Goal: Consume media (video, audio)

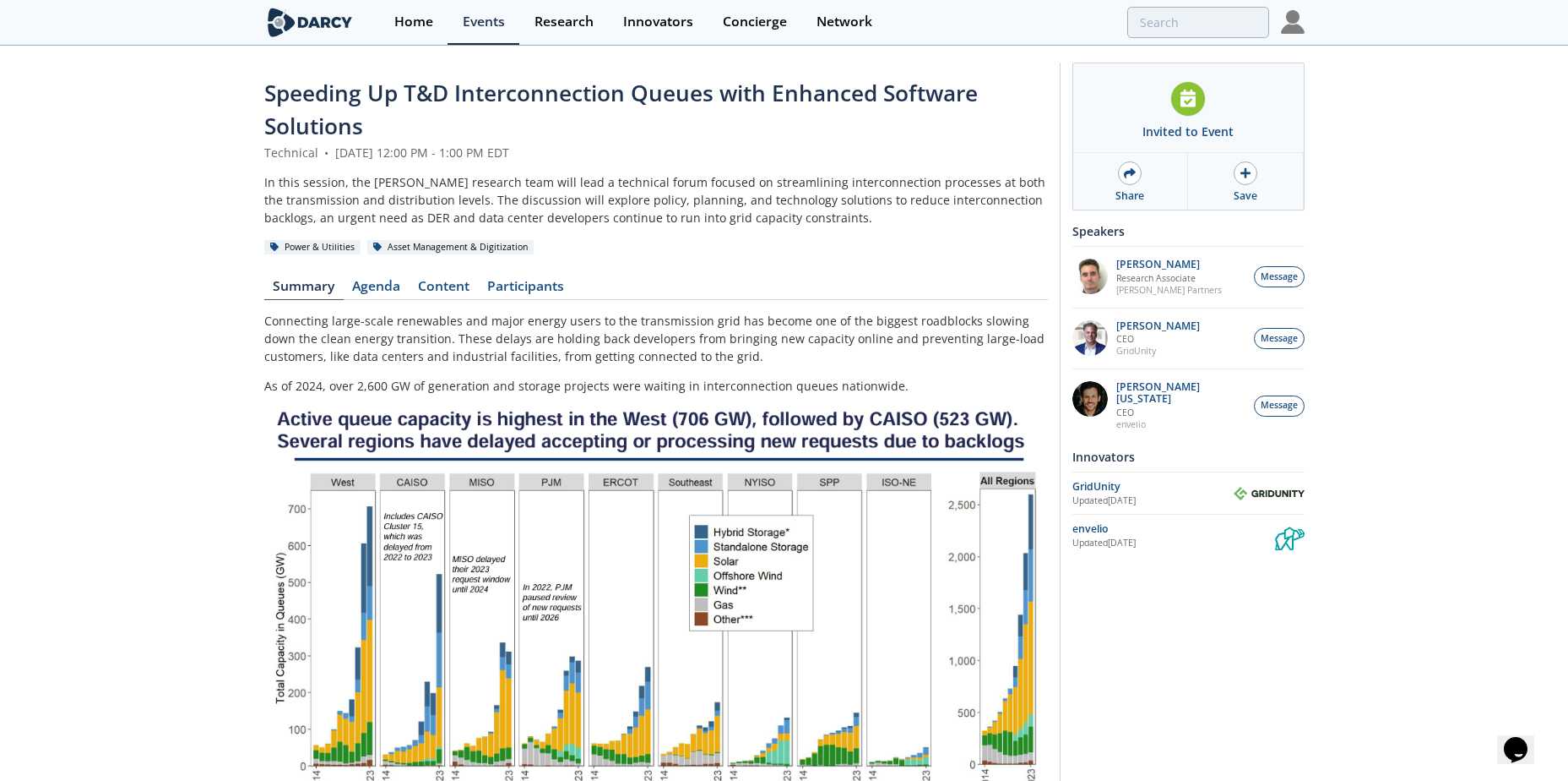
click at [1229, 22] on img at bounding box center [1293, 21] width 23 height 23
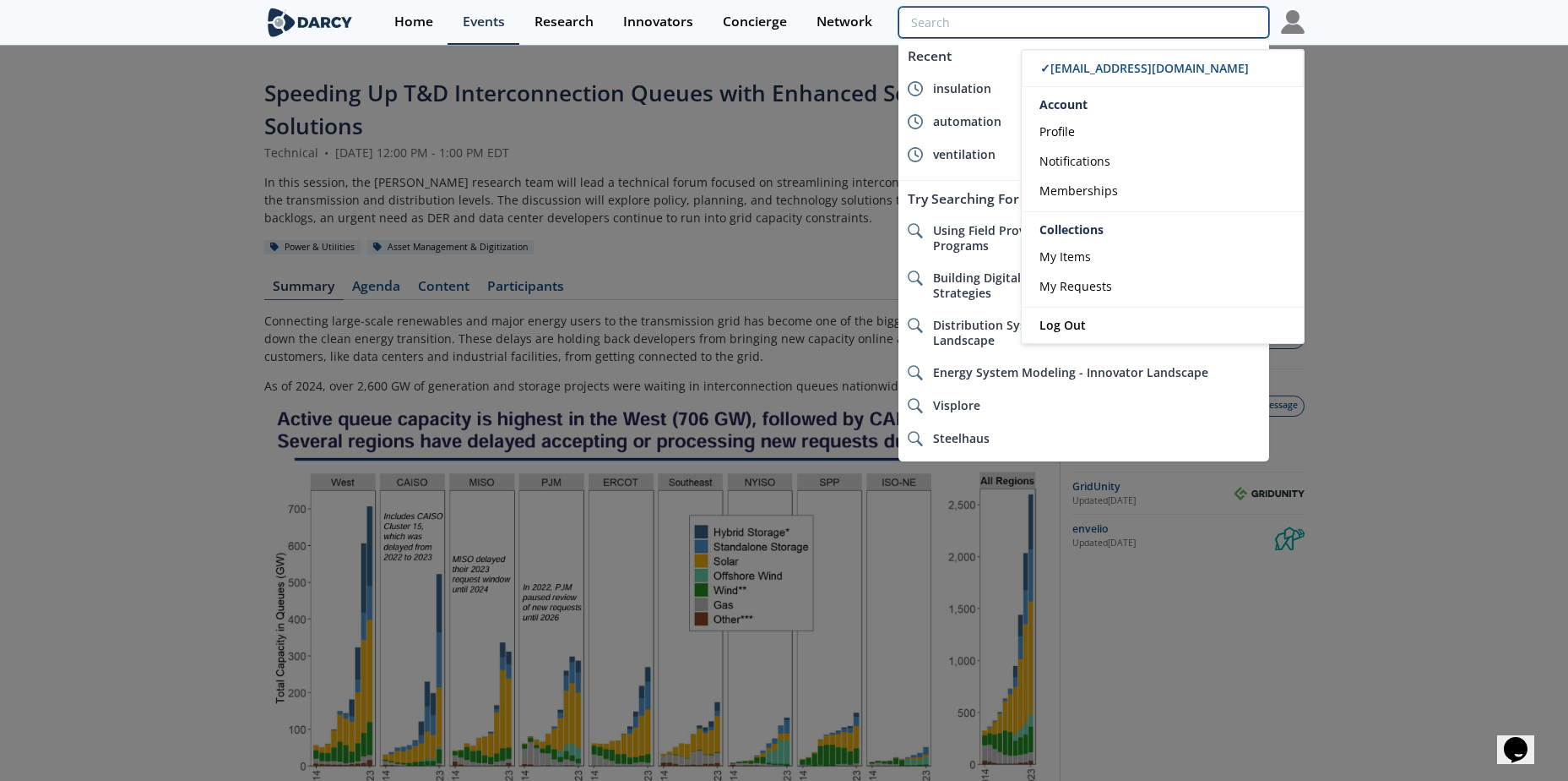
click at [1187, 18] on input "search" at bounding box center [1083, 22] width 369 height 31
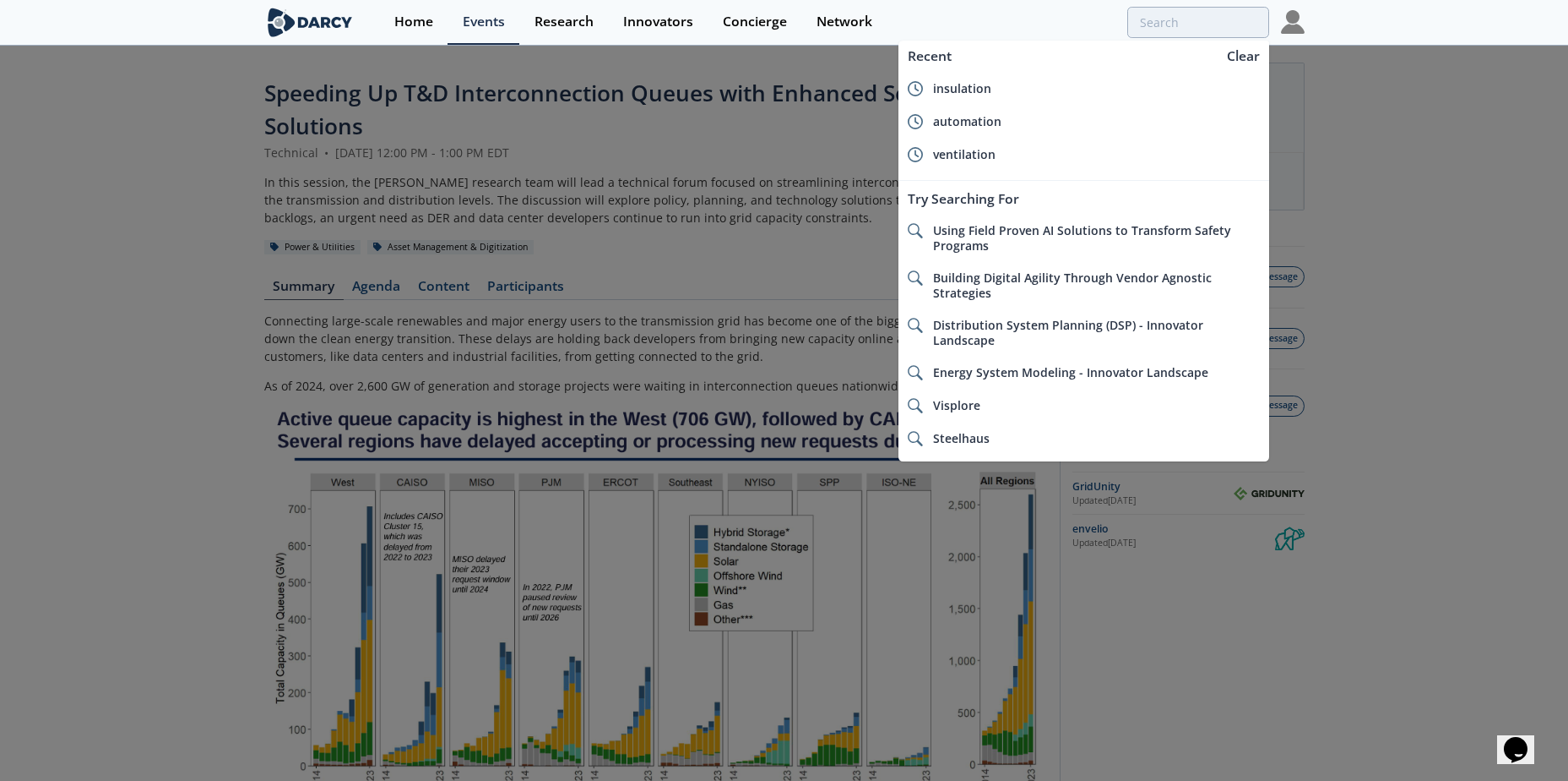
click at [1229, 14] on img at bounding box center [1293, 21] width 23 height 23
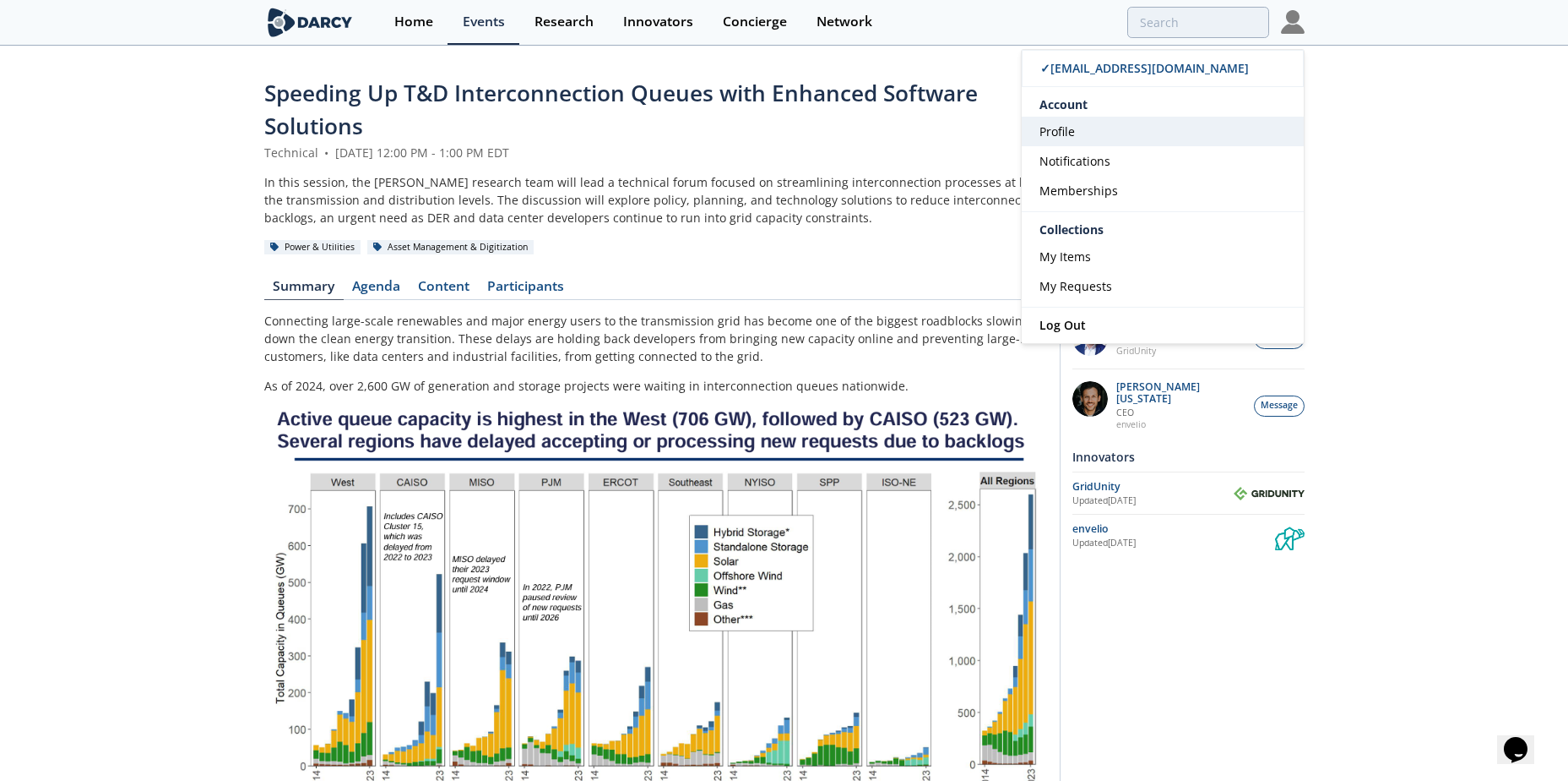
click at [1077, 133] on link "Profile" at bounding box center [1163, 131] width 282 height 29
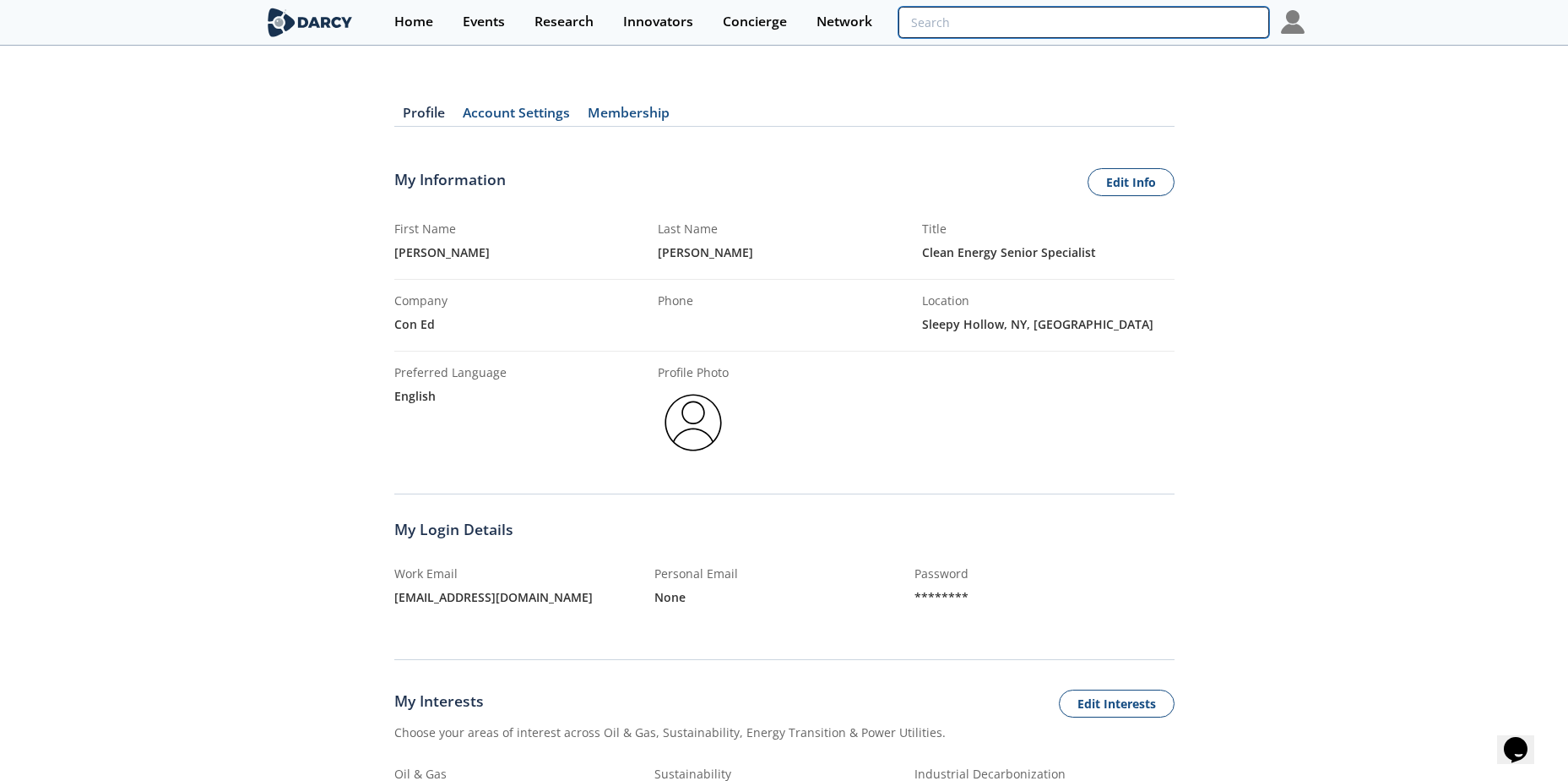
click at [1173, 10] on input "search" at bounding box center [1083, 22] width 369 height 31
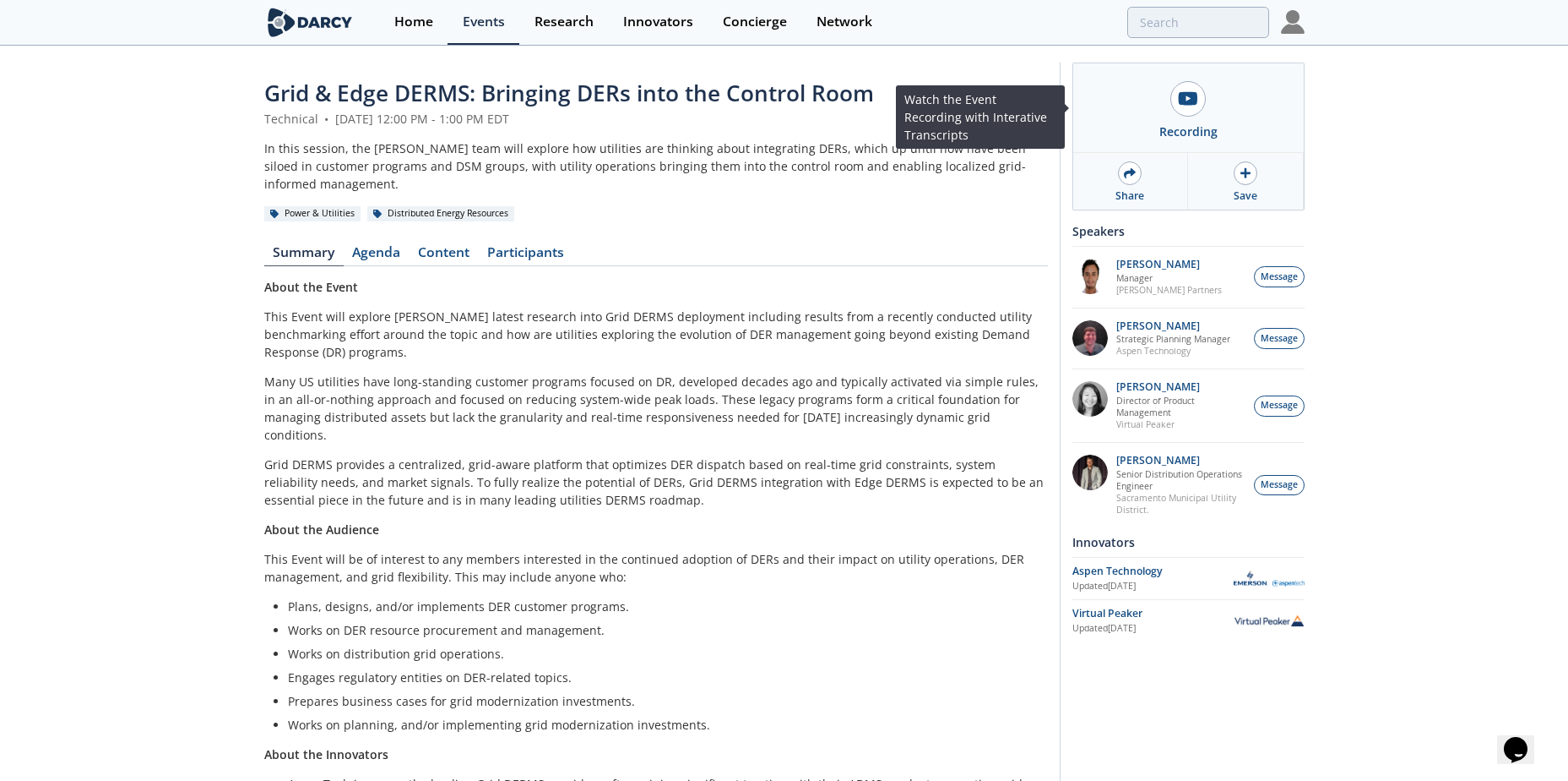
drag, startPoint x: 1182, startPoint y: 124, endPoint x: 1025, endPoint y: 197, distance: 173.1
click at [1182, 124] on div "Recording" at bounding box center [1189, 131] width 58 height 18
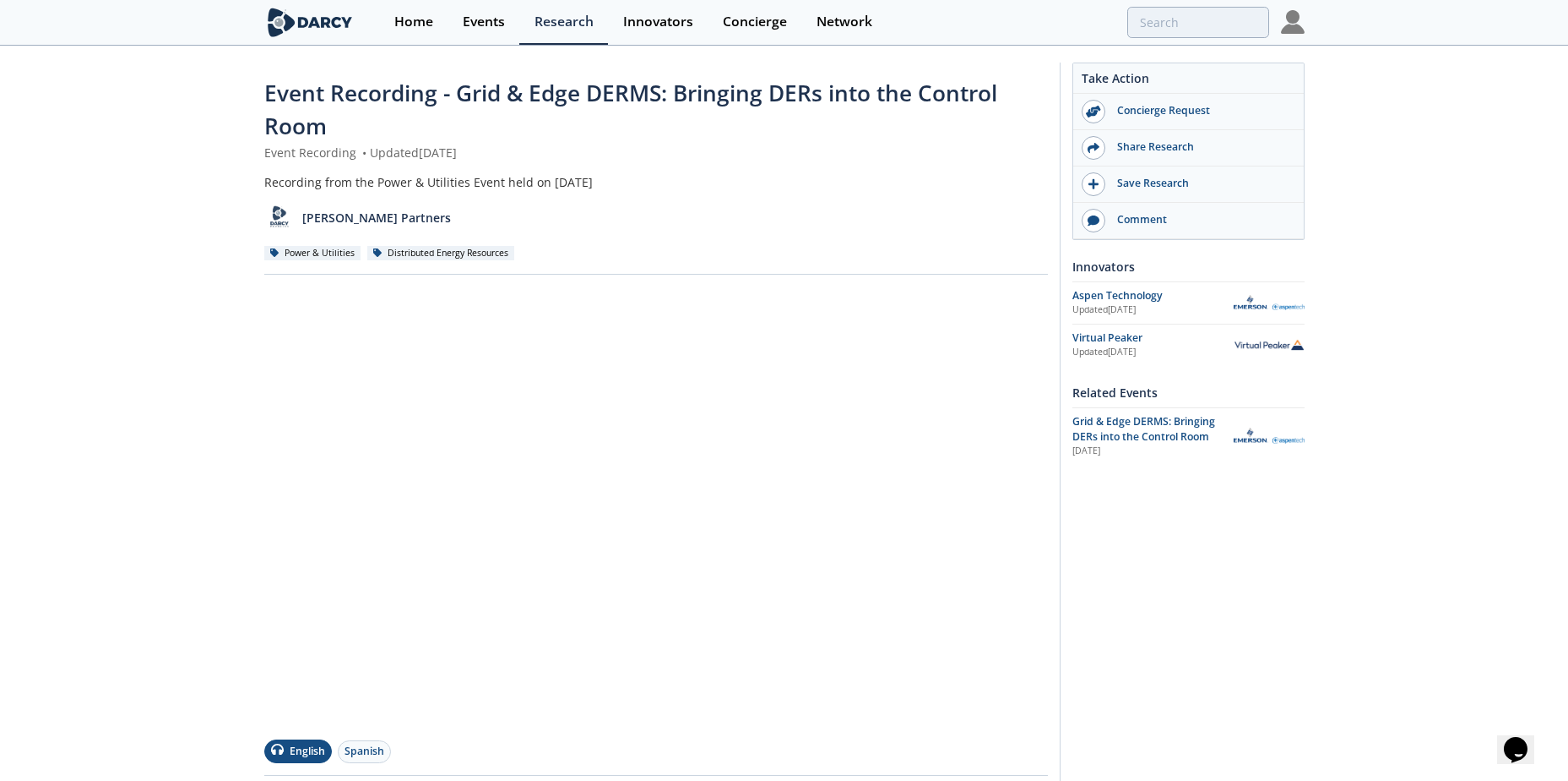
click at [225, 655] on div "Event Recording - Grid & Edge DERMS: Bringing DERs into the Control Room Event …" at bounding box center [784, 592] width 1568 height 1090
click at [136, 395] on div "Event Recording - Grid & Edge DERMS: Bringing DERs into the Control Room Event …" at bounding box center [784, 592] width 1568 height 1090
click at [203, 633] on div "Event Recording - Grid & Edge DERMS: Bringing DERs into the Control Room Event …" at bounding box center [784, 592] width 1568 height 1090
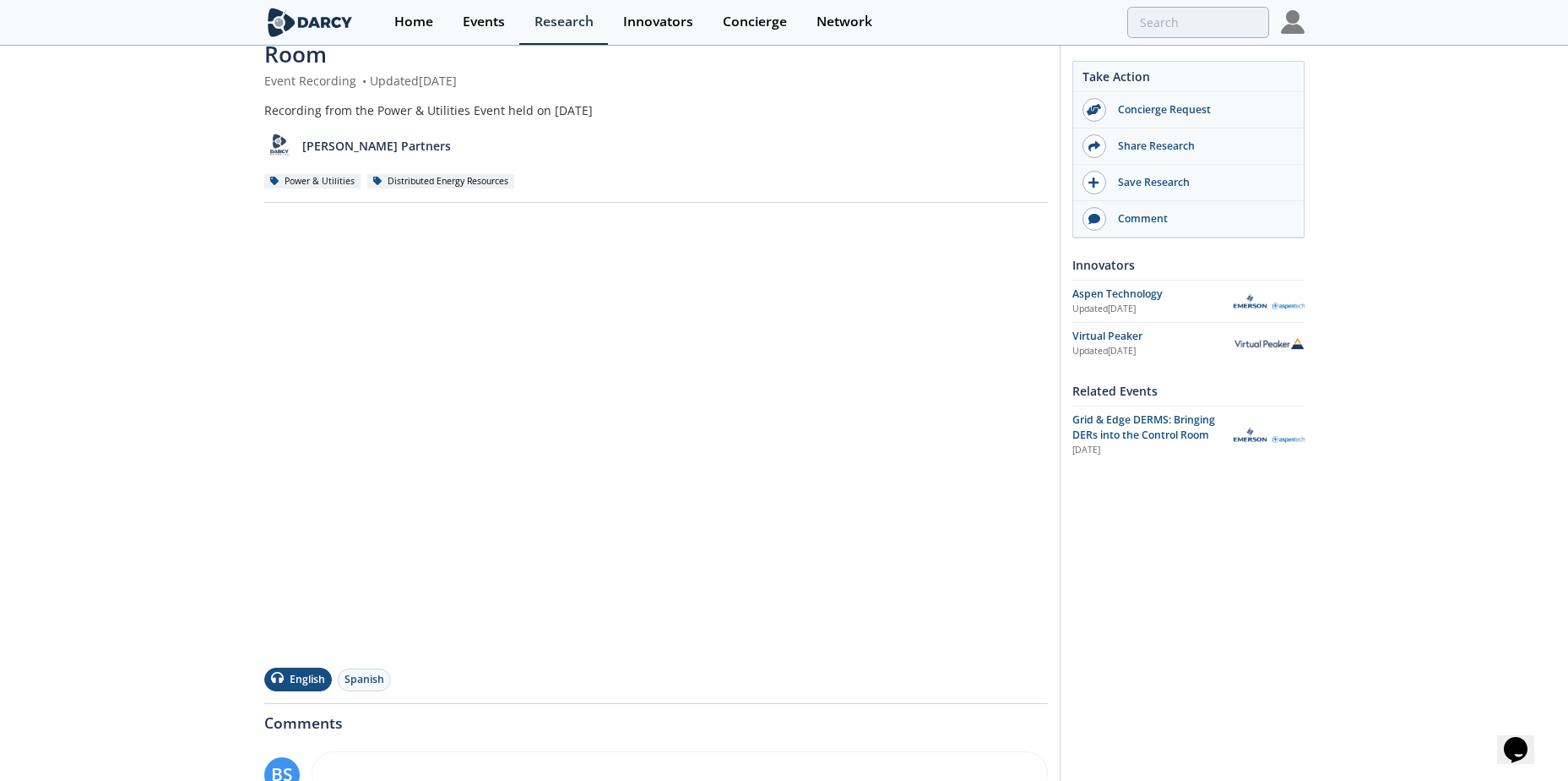
scroll to position [74, 0]
